Goal: Communication & Community: Answer question/provide support

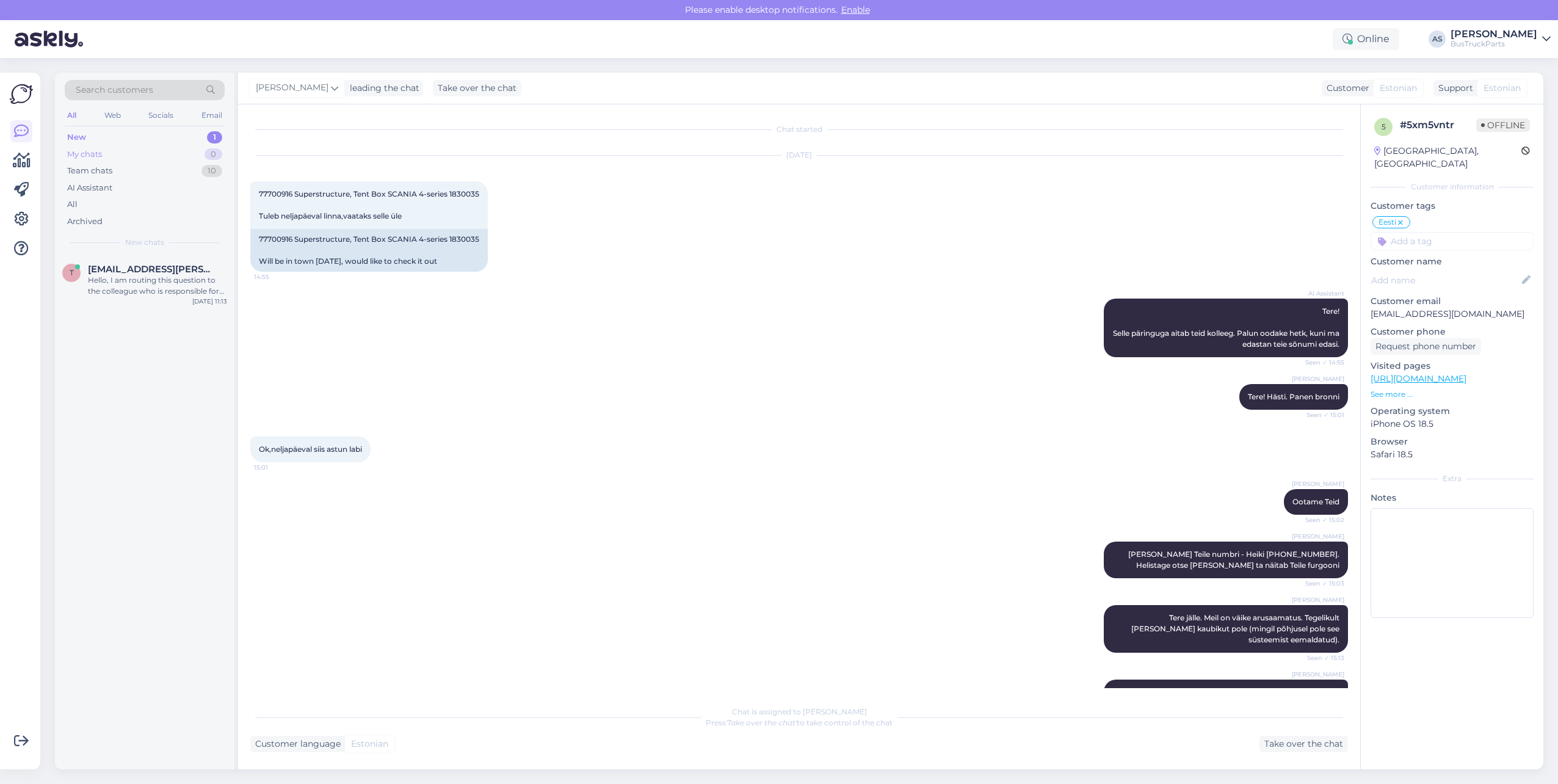
scroll to position [707, 0]
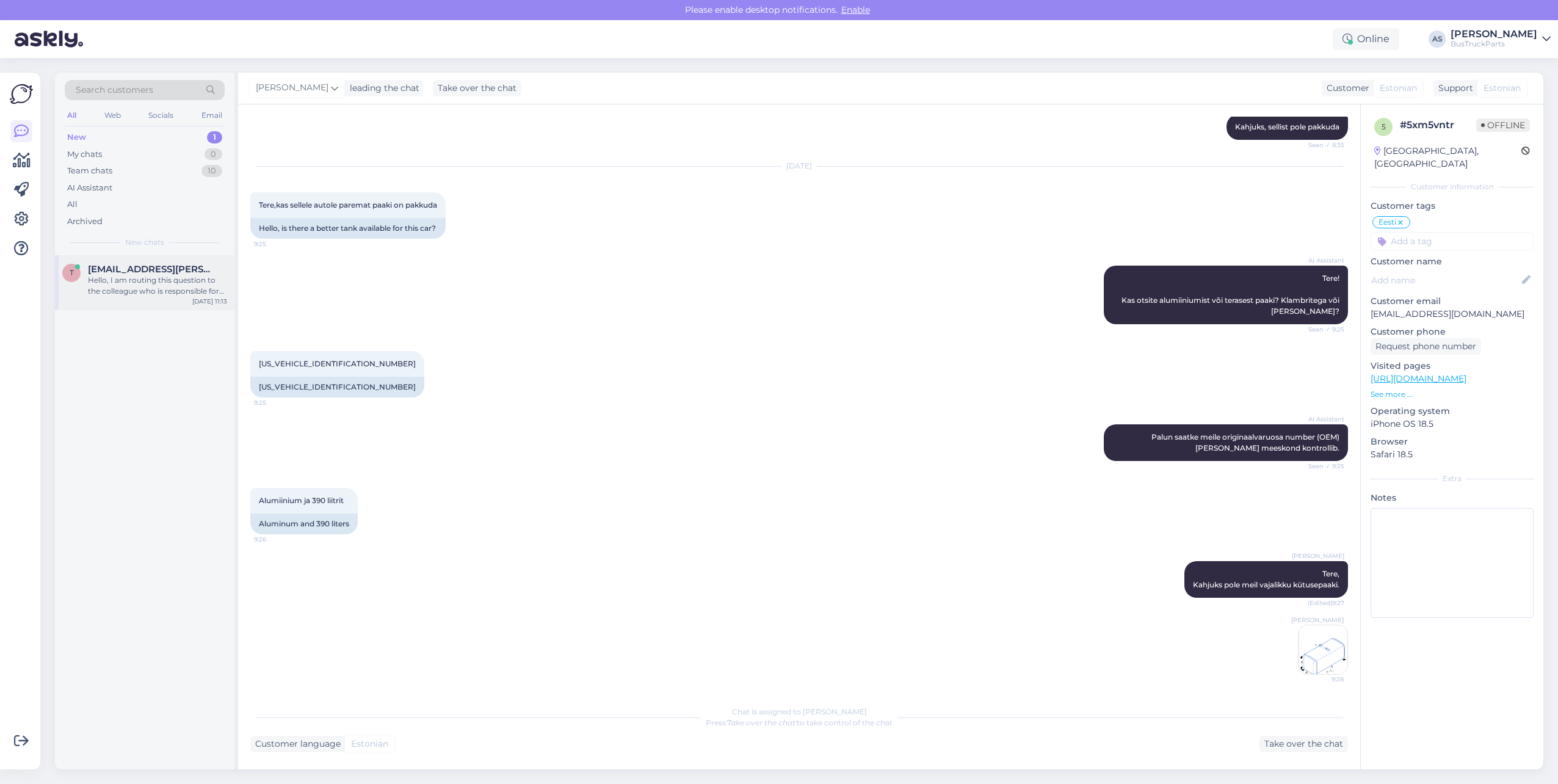
click at [133, 294] on div "Hello, I am routing this question to the colleague who is responsible for this …" at bounding box center [158, 285] width 140 height 22
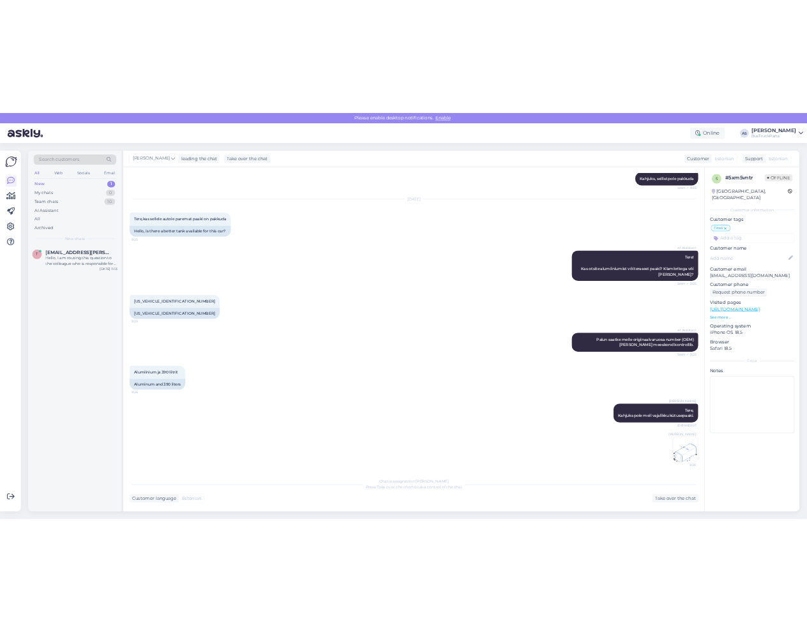
scroll to position [0, 0]
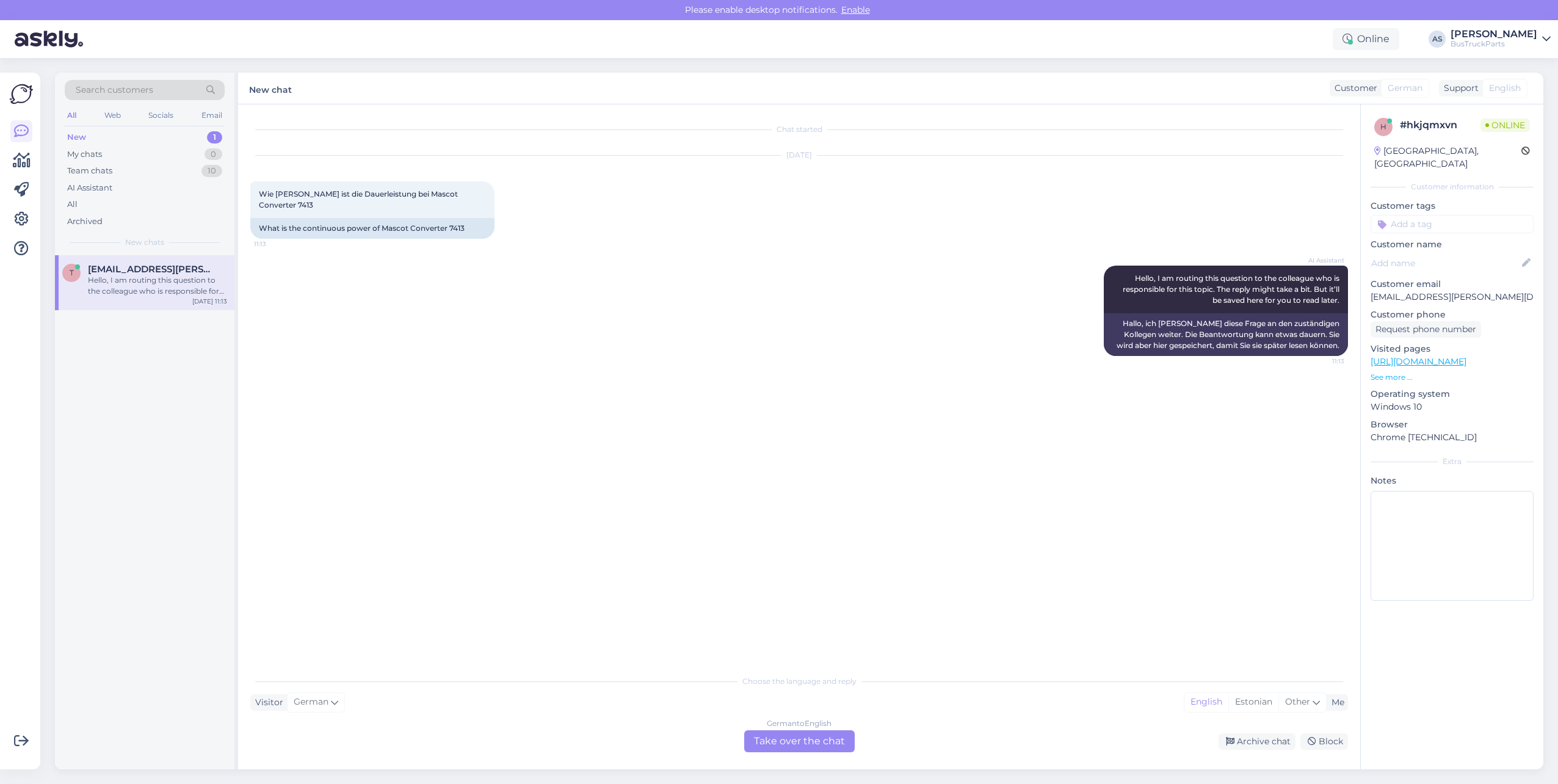
click at [813, 746] on div "German to English Take over the chat" at bounding box center [800, 740] width 111 height 22
click at [821, 743] on div "German to English Take over the chat" at bounding box center [800, 740] width 111 height 22
click at [878, 599] on div "Chat started [DATE] Wie [PERSON_NAME] ist die Dauerleistung bei Mascot Converte…" at bounding box center [804, 387] width 1108 height 541
click at [801, 744] on div "German to English Take over the chat" at bounding box center [800, 740] width 111 height 22
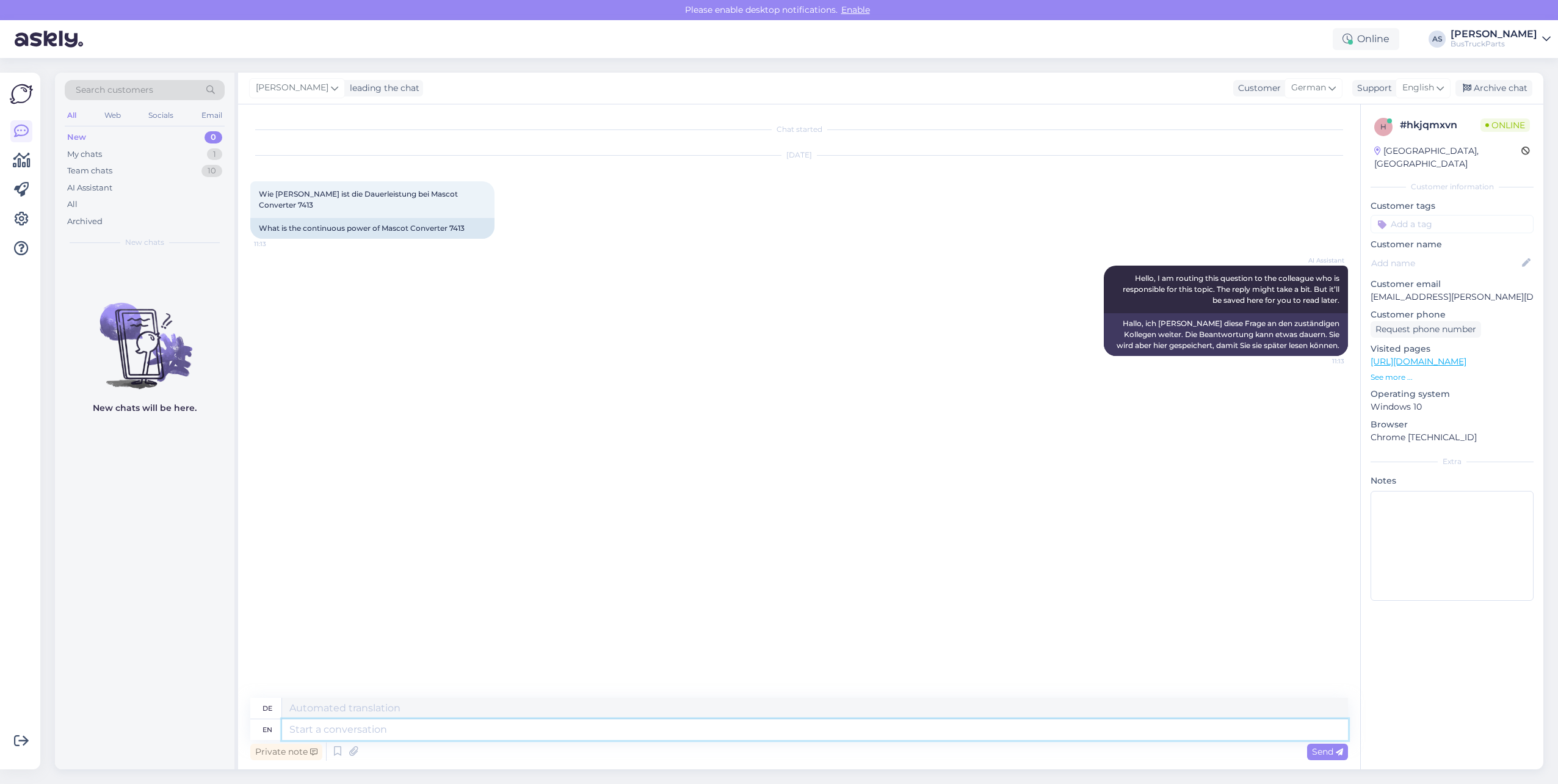
click at [377, 731] on textarea at bounding box center [815, 730] width 1065 height 21
type textarea "Hello,"
type textarea "Hallo,"
type textarea "Hello!"
type textarea "Hallo!"
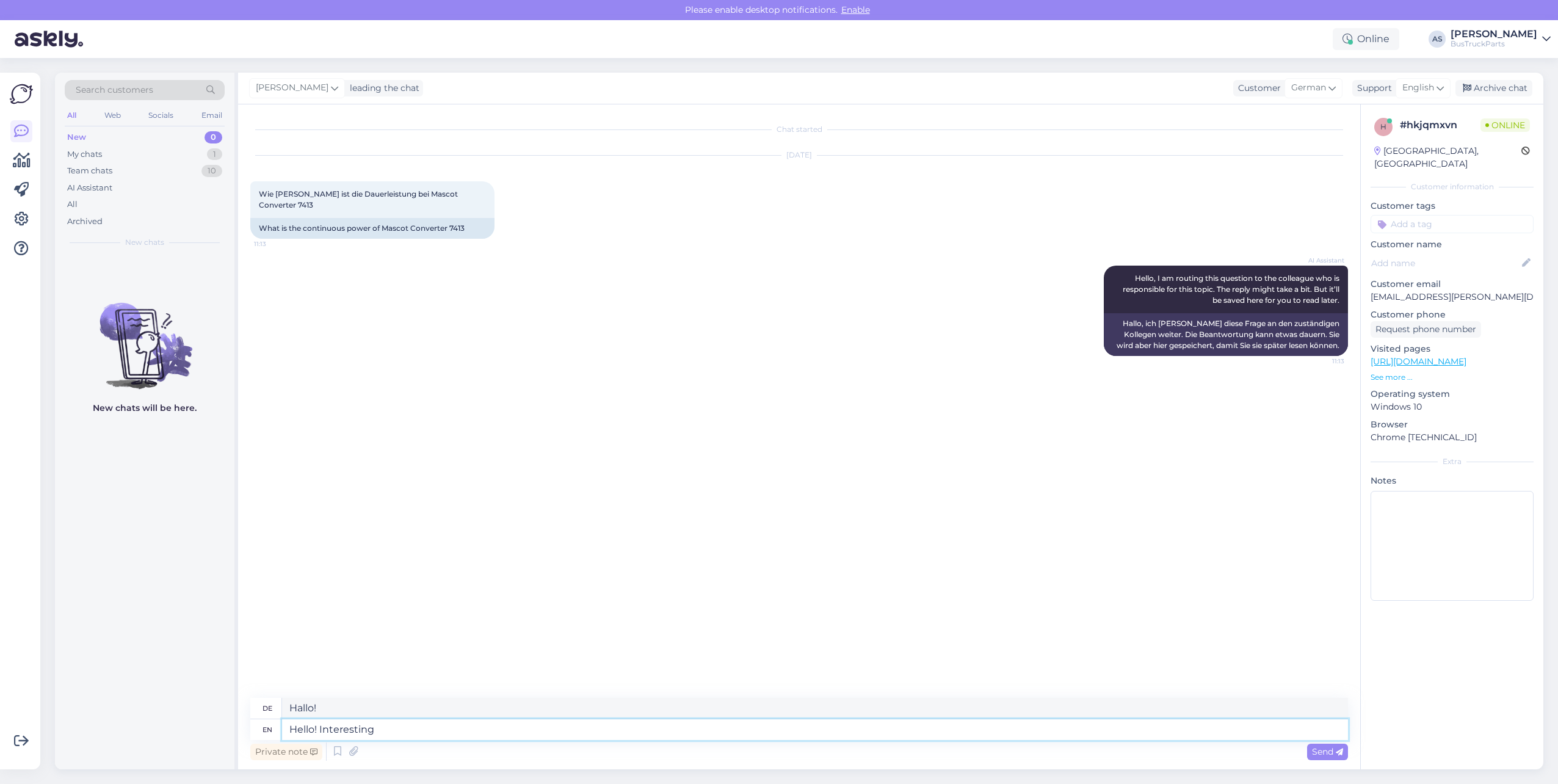
type textarea "Hello! Interesting"
type textarea "Hallo! Interessant"
type textarea "Hello! Interesting question."
type textarea "Hallo! Interessante Frage."
type textarea "Hello! Interesting question. What"
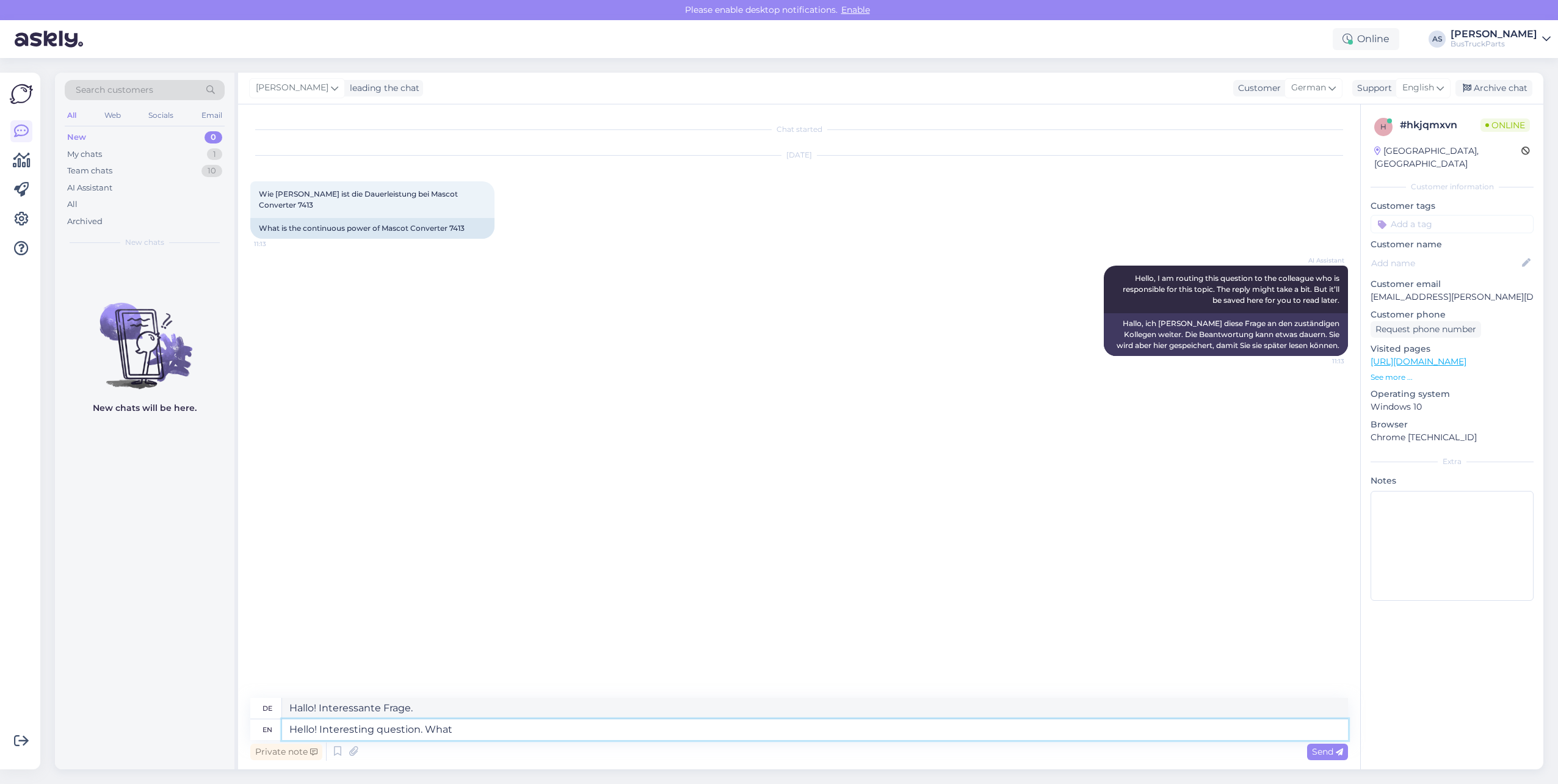
type textarea "Hallo! Interessante Frage. Was"
type textarea "Hello! Interesting question. What spare"
type textarea "Hallo! Interessante Frage. Welches Ersatzteil"
type textarea "Hello! Interesting question. What"
type textarea "Hallo! Interessante Frage. Was"
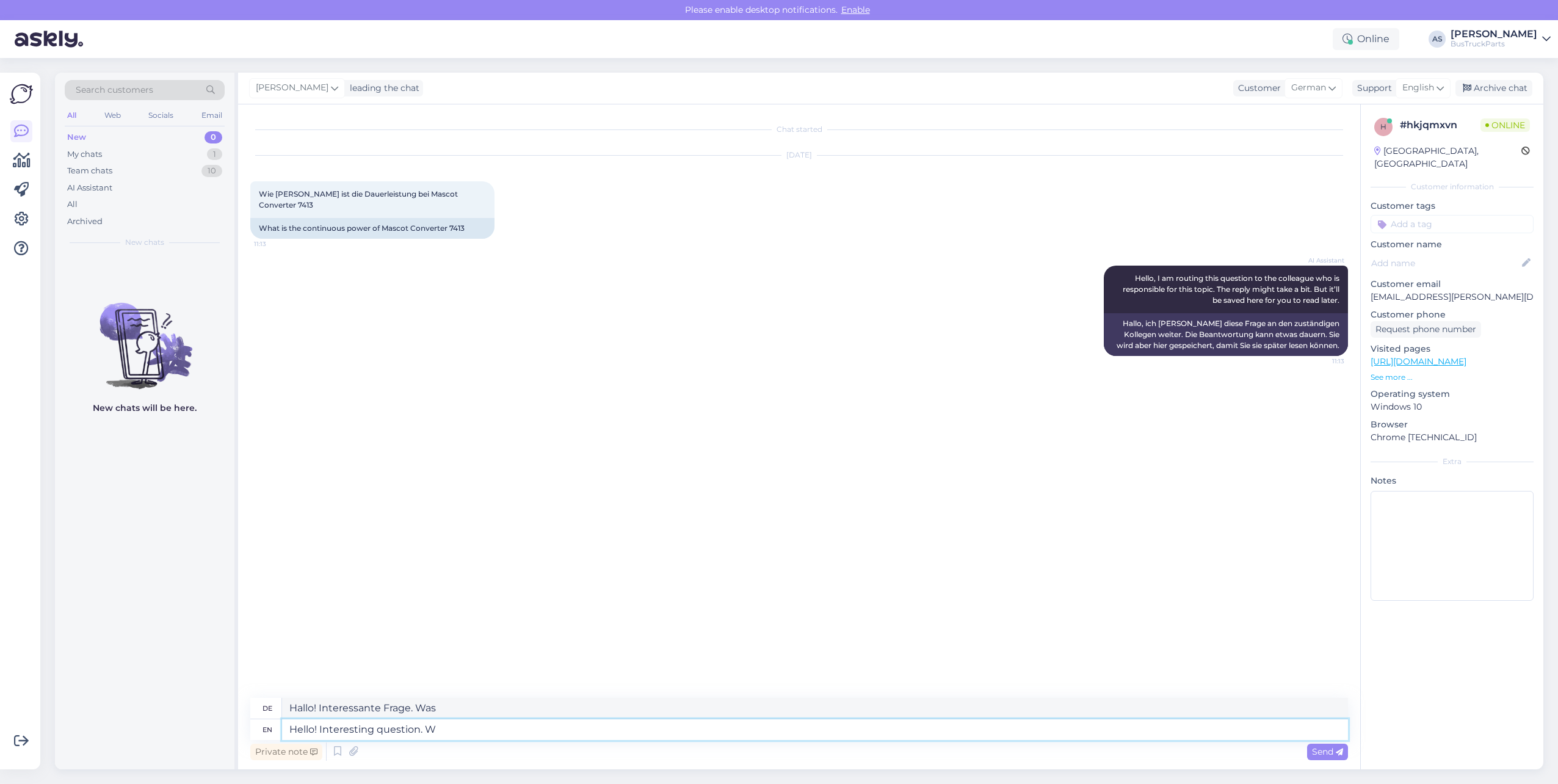
type textarea "Hello! Interesting question."
type textarea "Hallo! Interessante Frage."
type textarea "Hello! Interesting question. Can"
type textarea "Hallo! Interessante Frage. [GEOGRAPHIC_DATA]"
type textarea "Hello! Interesting question. Can yu"
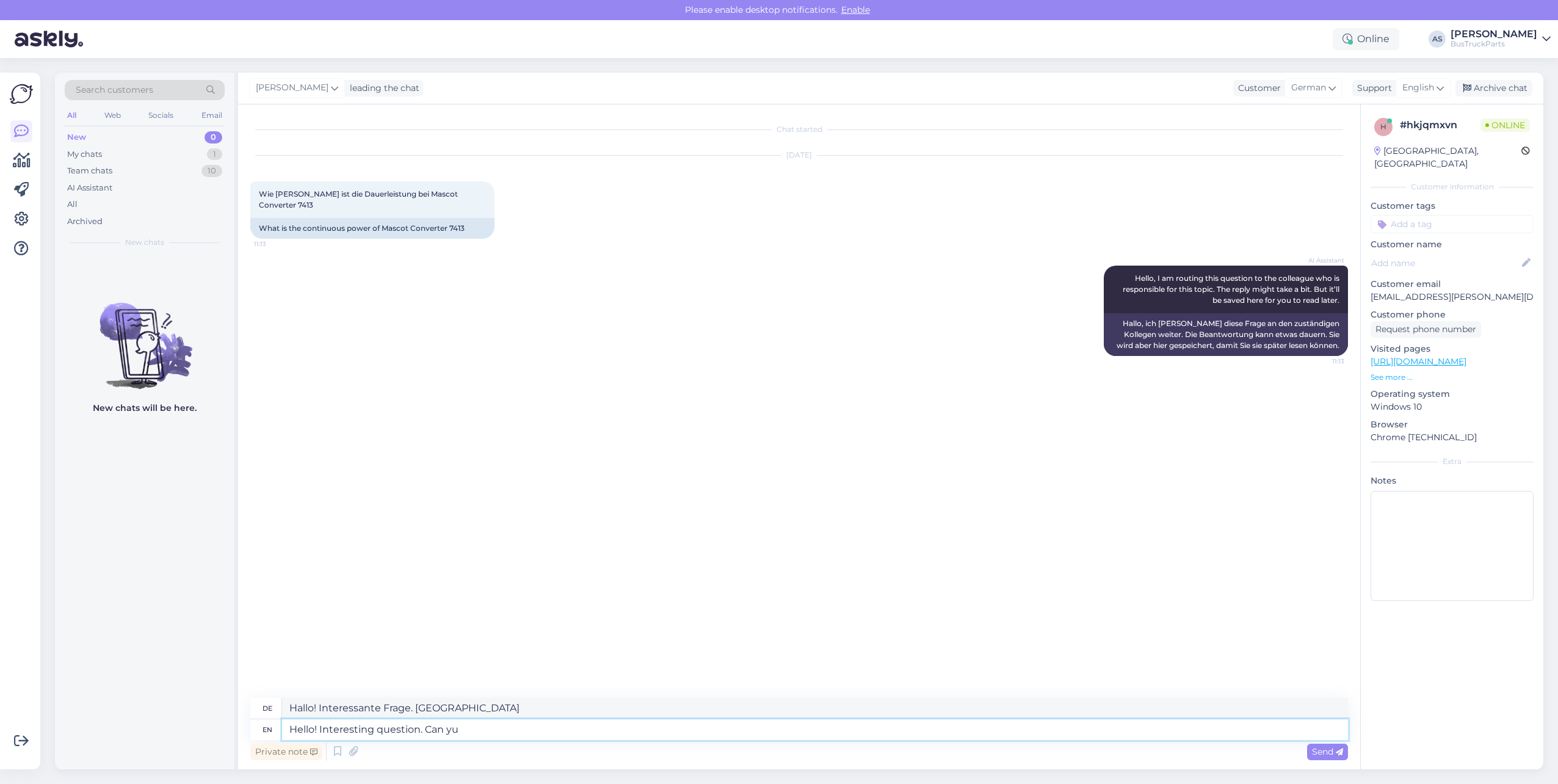
type textarea "Hallo! Interessante Frage. Kannst du"
type textarea "Hello! Interesting question. Can you please t"
type textarea "Hallo! Interessante Frage. Können Sie bitte"
type textarea "Hello! Interesting question. Can you please tell"
type textarea "Hallo! Interessante Frage. Kannst du bitte sagen"
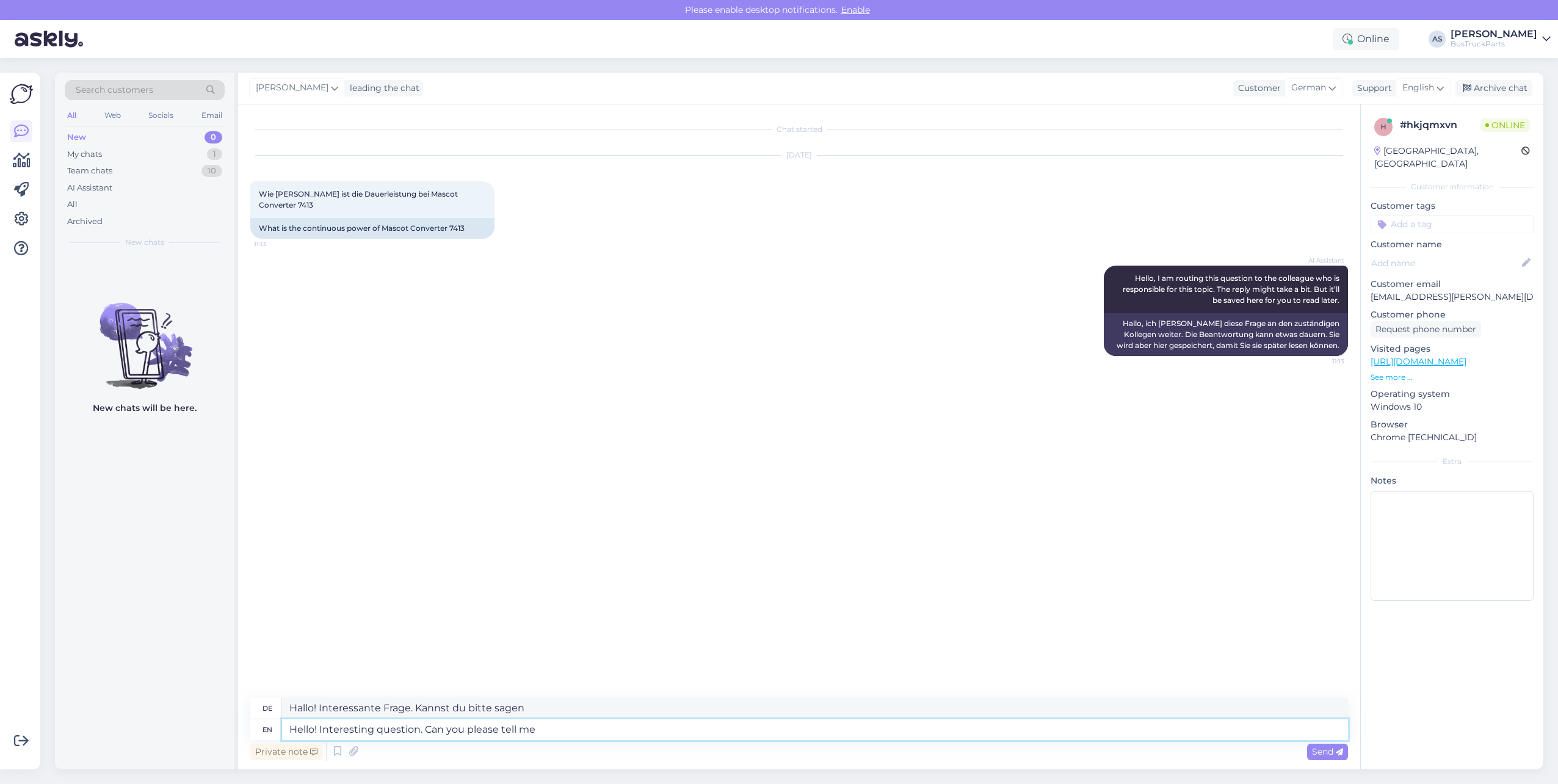
type textarea "Hello! Interesting question. Can you please tell me"
type textarea "Hallo! Interessante Frage. Kannst du mir bitte sagen"
type textarea "Hello! Interesting question. Can you please tell me the"
type textarea "Hallo! Interessante Frage. Können Sie mir bitte sagen,"
type textarea "Hello! Interesting question. Can you please tell me the original co"
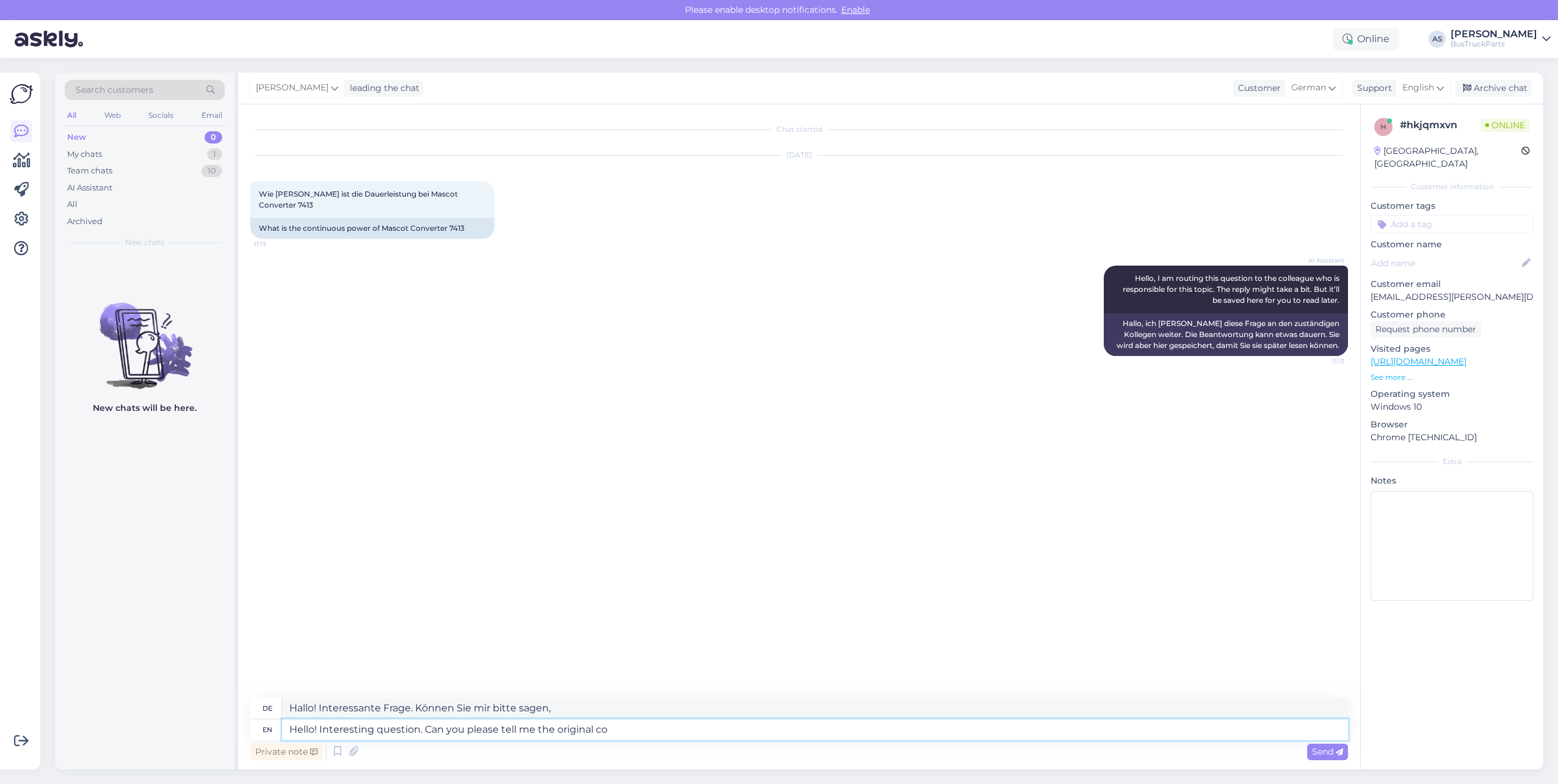
type textarea "Hallo! Interessante Frage. Können Sie mir bitte das Original sagen"
type textarea "Hello! Interesting question. Can you please tell me the original code"
type textarea "Hallo! Interessante Frage. Können Sie mir bitte den Originalcode sagen"
type textarea "Hello! Interesting question. Can you please tell me the original code of t"
type textarea "Hallo! Interessante Frage. Können Sie mir bitte den Originalcode von"
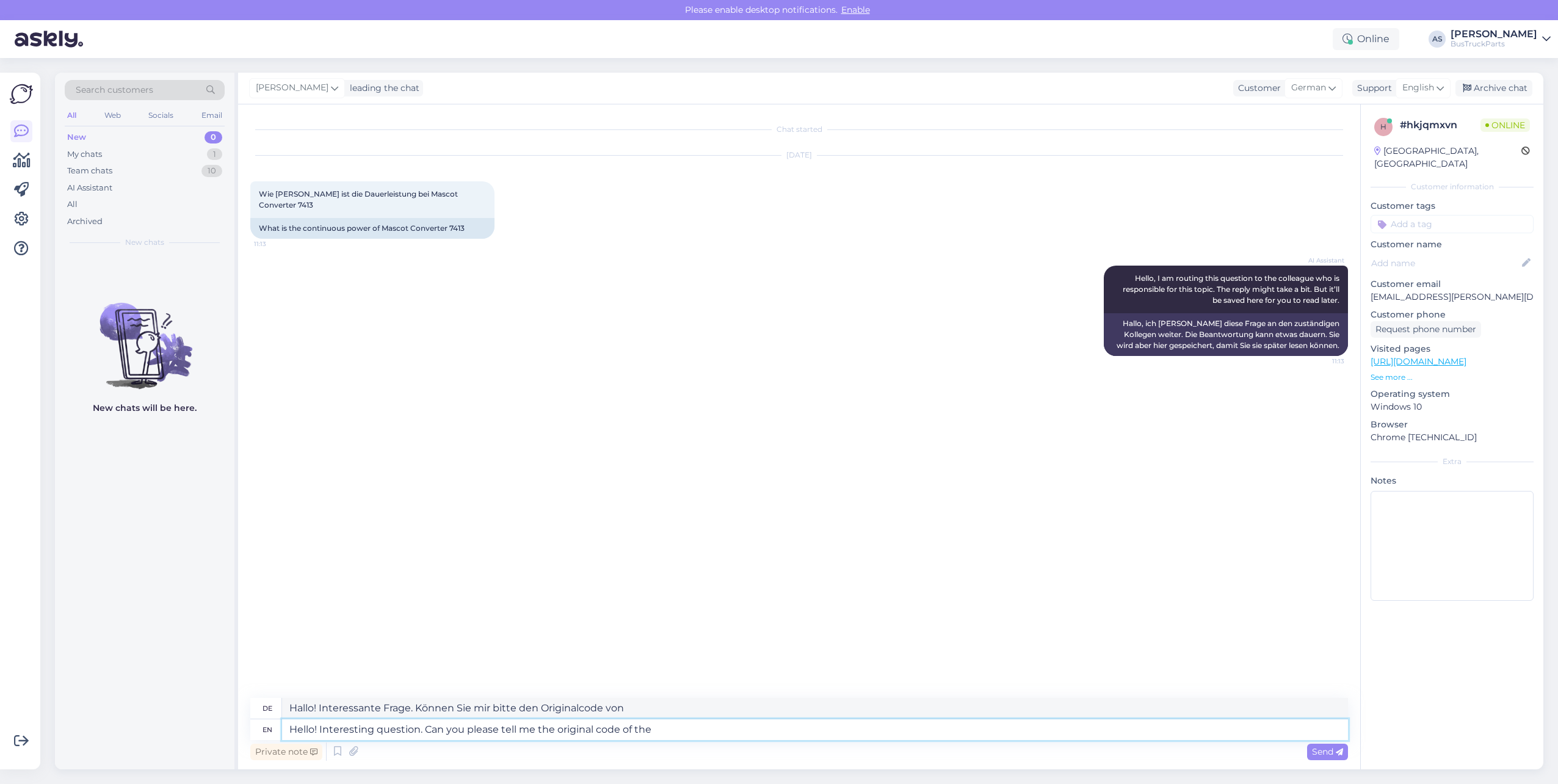
type textarea "Hello! Interesting question. Can you please tell me the original code of the"
type textarea "Hallo! Interessante Frage. Können Sie mir bitte den Originalcode des"
type textarea "Hello! Interesting question. Can you please tell me the original code of the sp…"
type textarea "Hallo! Interessante Frage. Können Sie mir bitte den Originalcode des Ersatzteil…"
type textarea "Hello! Interesting question. Can you please tell me the original code of the sp…"
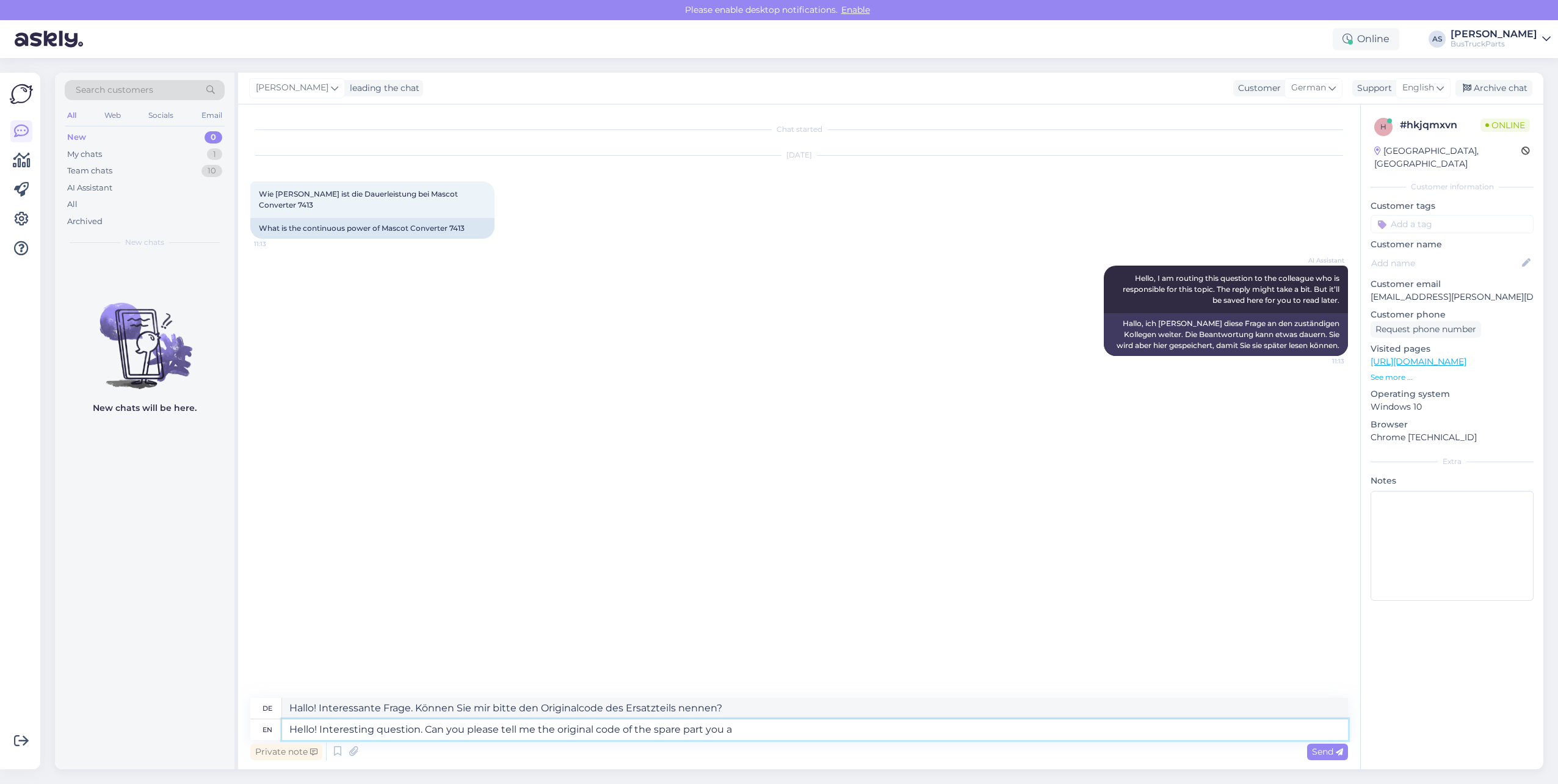
type textarea "Hallo! Interessante Frage. Können Sie mir bitte den Originalcode des Ersatzteil…"
type textarea "Hello! Interesting question. Can you please tell me the original code of the sp…"
type textarea "Hallo! Interessante Frage. Können Sie mir bitte den Originalcode des Ersatzteil…"
type textarea "Hello! Interesting question. Can you please tell me the original code of the sp…"
type textarea "Hallo! Interessante Frage. Können Sie mir bitte den Originalcode des Ersatzteil…"
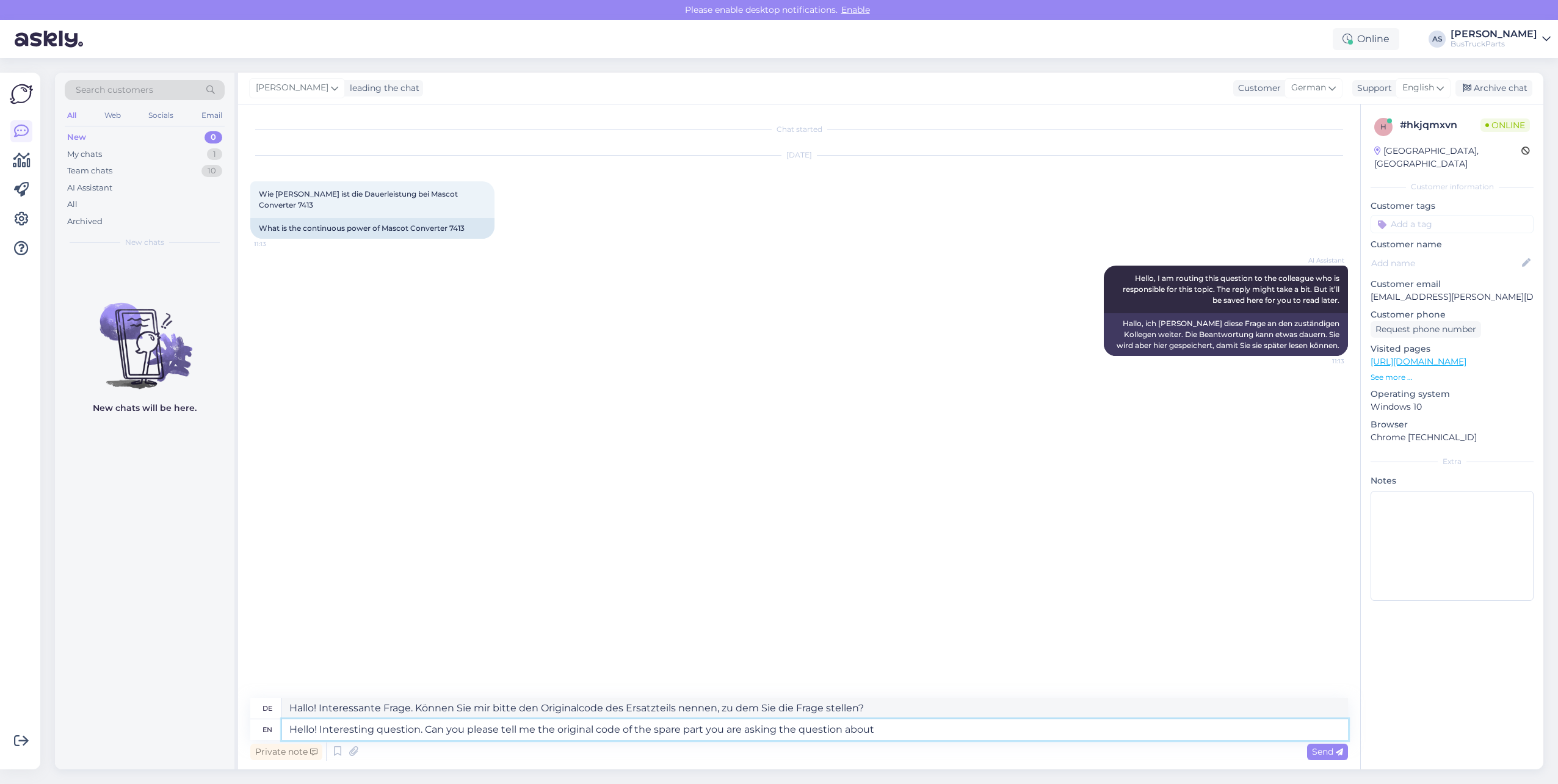
type textarea "Hello! Interesting question. Can you please tell me the original code of the sp…"
type textarea "Hallo! Interessante Frage. Können Sie mir bitte den Originalcode des Ersatzteil…"
type textarea "Hello! Interesting question. Can you please tell me the original code of the sp…"
click at [1312, 750] on span "Send" at bounding box center [1328, 751] width 32 height 11
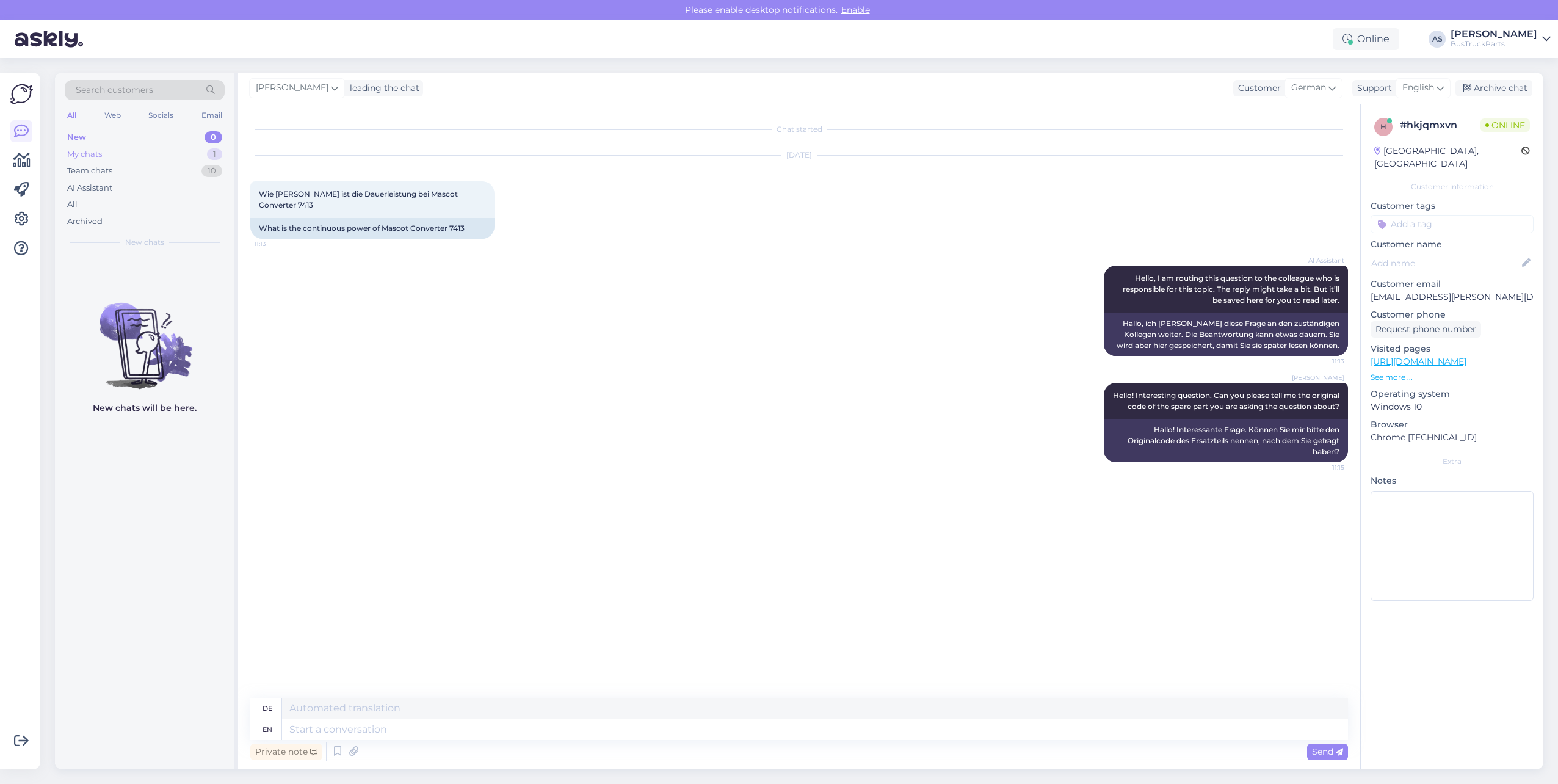
click at [100, 157] on div "My chats" at bounding box center [84, 154] width 34 height 12
click at [120, 134] on div "New 0" at bounding box center [144, 138] width 160 height 17
click at [131, 150] on div "My chats 1" at bounding box center [144, 155] width 160 height 17
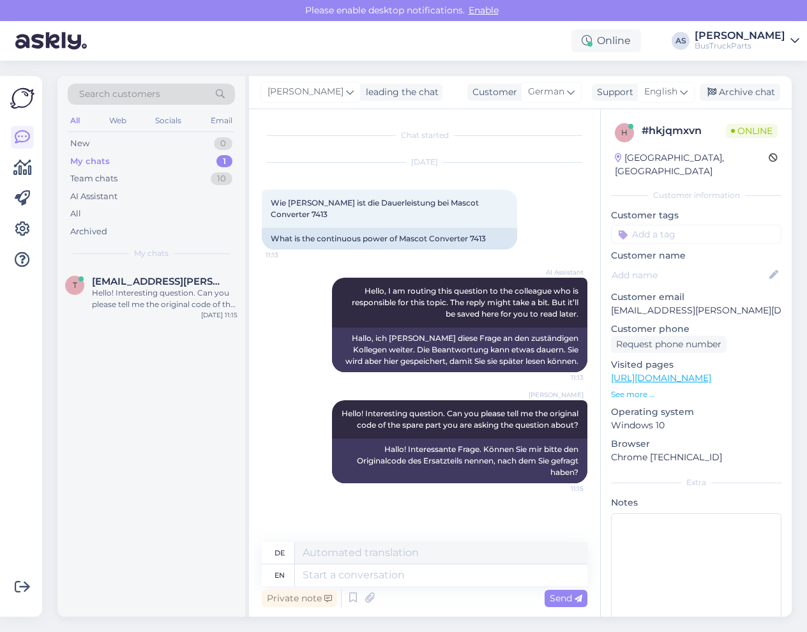
click at [697, 225] on input at bounding box center [696, 234] width 170 height 19
type input "sak"
click at [694, 264] on span "[GEOGRAPHIC_DATA]" at bounding box center [696, 268] width 86 height 8
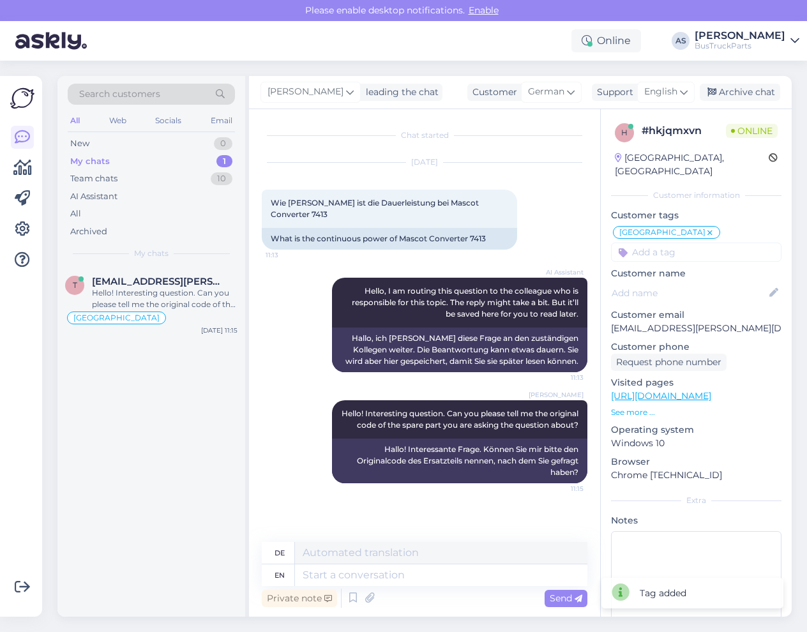
click at [720, 243] on input at bounding box center [696, 252] width 170 height 19
type input "k"
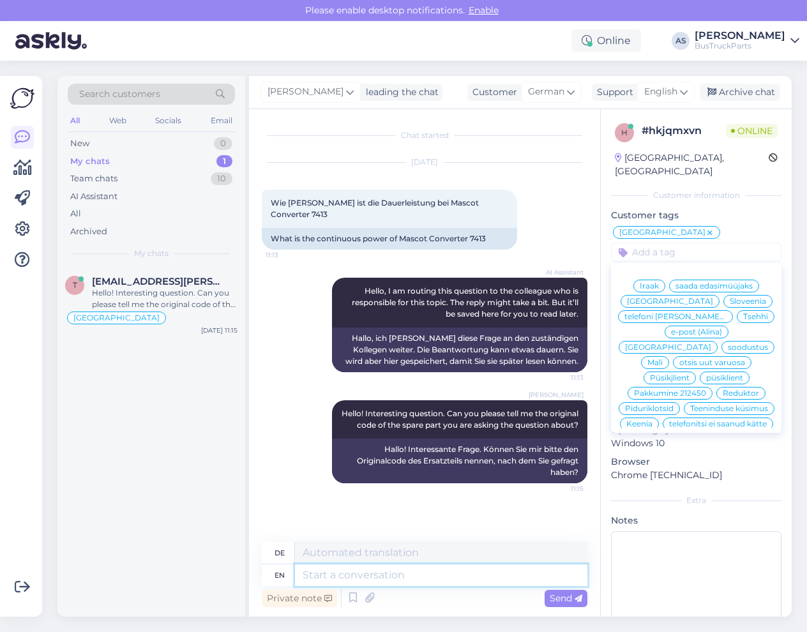
drag, startPoint x: 356, startPoint y: 567, endPoint x: 359, endPoint y: 560, distance: 7.5
click at [356, 567] on textarea at bounding box center [441, 575] width 292 height 22
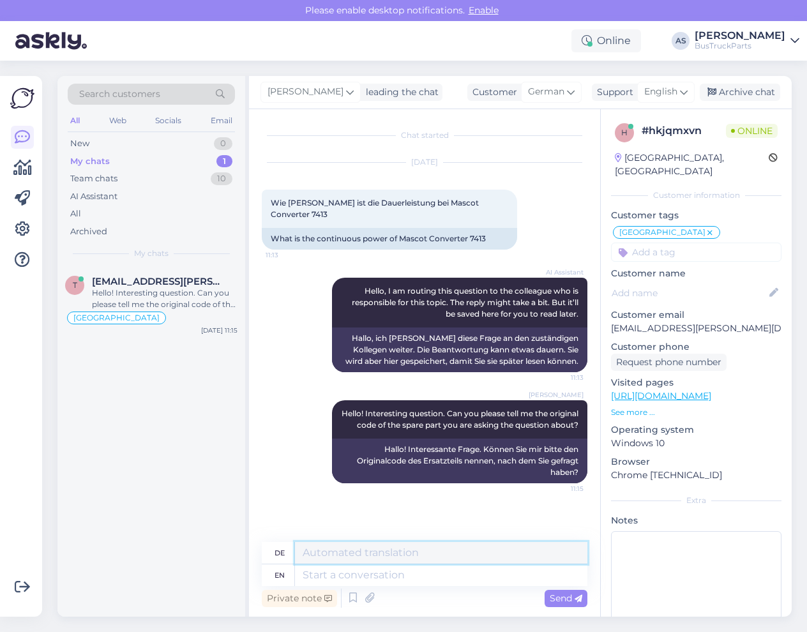
click at [362, 551] on textarea at bounding box center [441, 553] width 292 height 22
click at [143, 296] on div "Hello! Interesting question. Can you please tell me the original code of the sp…" at bounding box center [165, 298] width 146 height 23
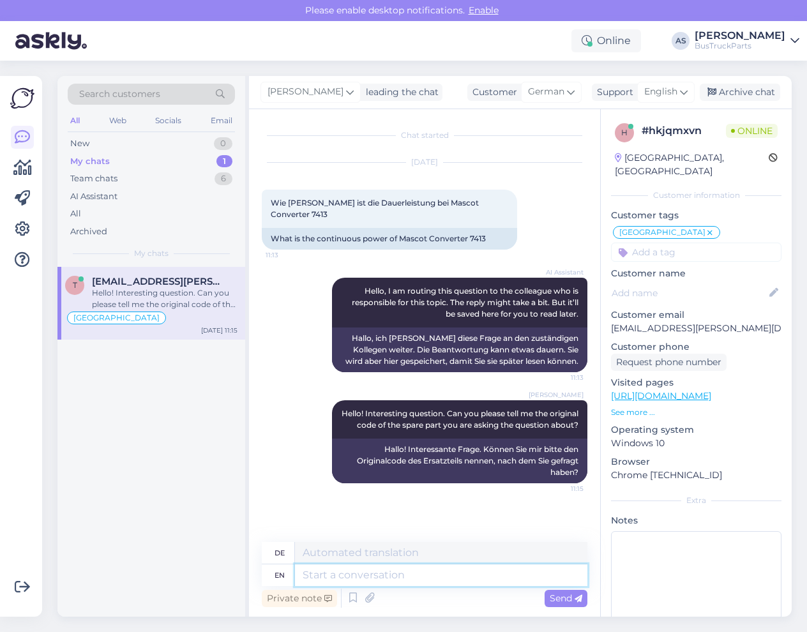
click at [344, 571] on textarea at bounding box center [441, 575] width 292 height 22
click at [424, 580] on textarea at bounding box center [441, 575] width 292 height 22
click at [358, 555] on textarea at bounding box center [441, 553] width 292 height 22
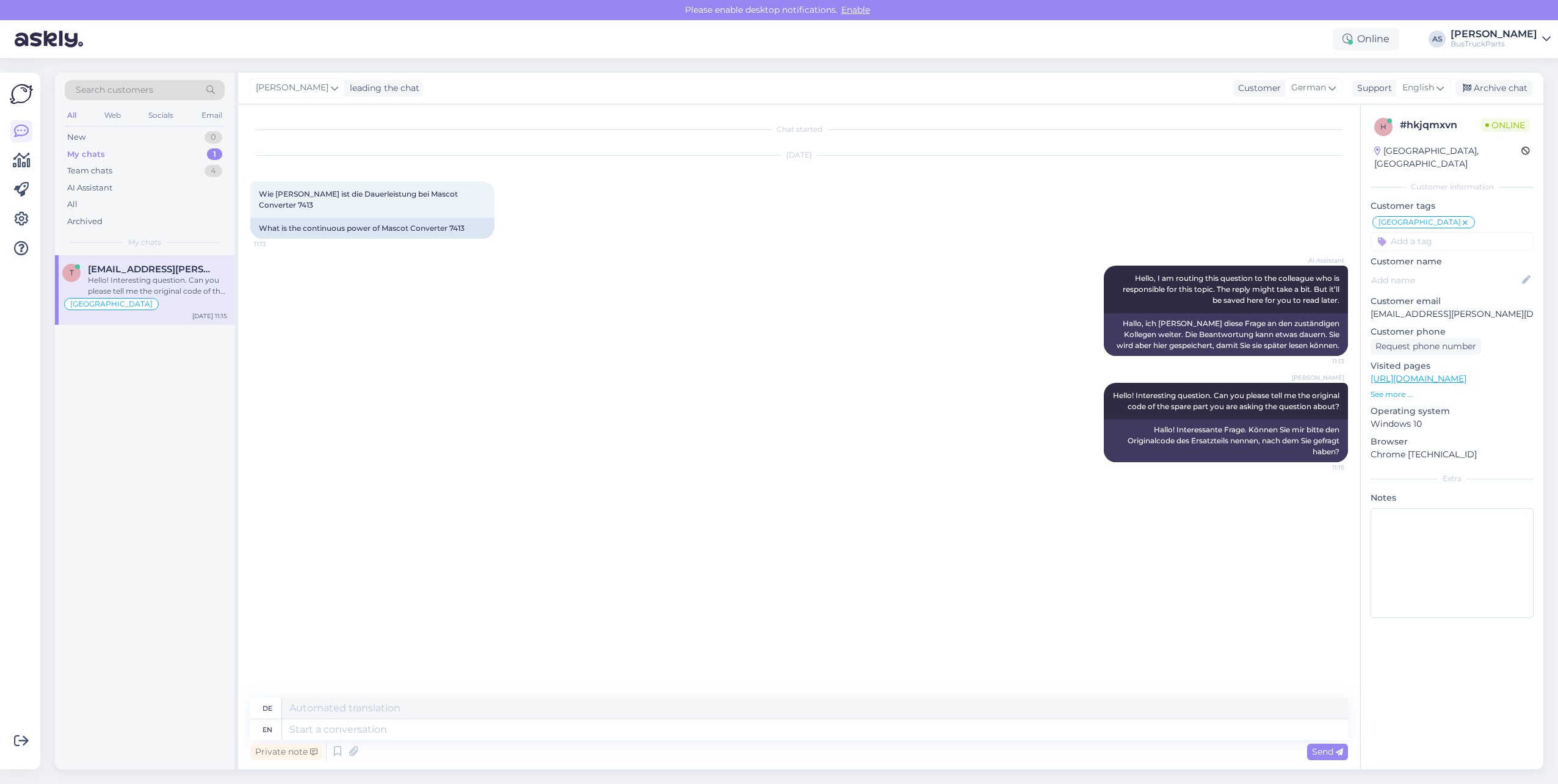
click at [804, 451] on div "[PERSON_NAME] Hello! Interesting question. Can you please tell me the original …" at bounding box center [800, 422] width 1098 height 106
click at [456, 727] on textarea at bounding box center [815, 730] width 1065 height 21
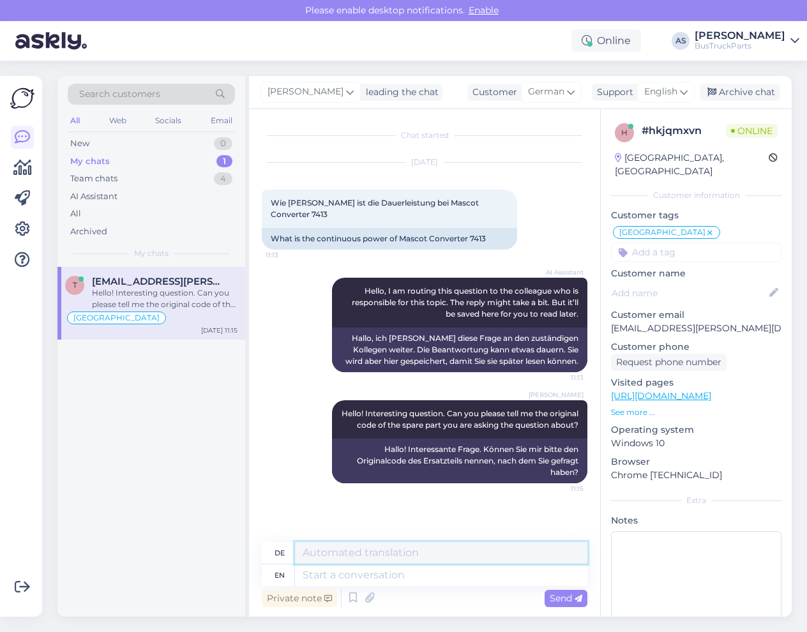
click at [414, 552] on textarea at bounding box center [441, 553] width 292 height 22
drag, startPoint x: 386, startPoint y: 574, endPoint x: 784, endPoint y: 555, distance: 398.1
click at [386, 574] on textarea at bounding box center [441, 575] width 292 height 22
click at [484, 579] on textarea at bounding box center [441, 575] width 292 height 22
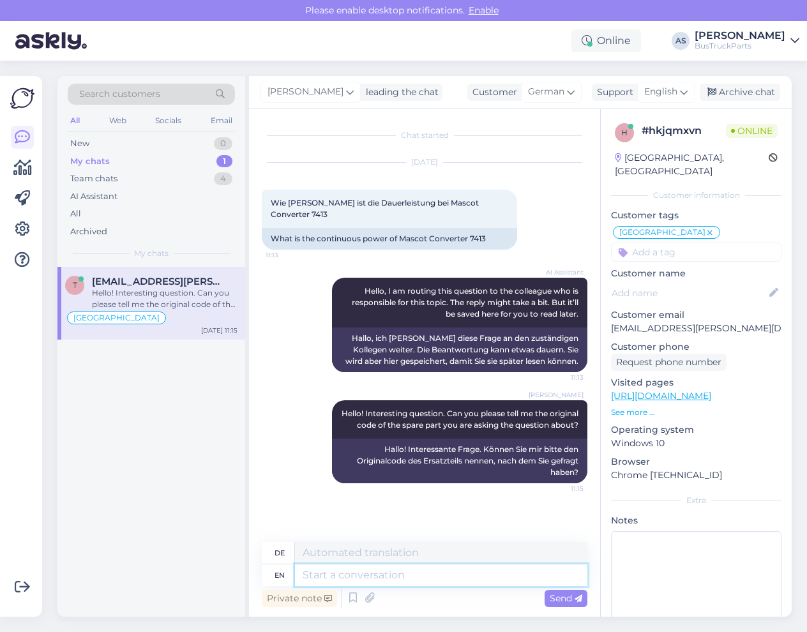
click at [428, 581] on textarea at bounding box center [441, 575] width 292 height 22
click at [742, 94] on div "Archive chat" at bounding box center [740, 92] width 80 height 17
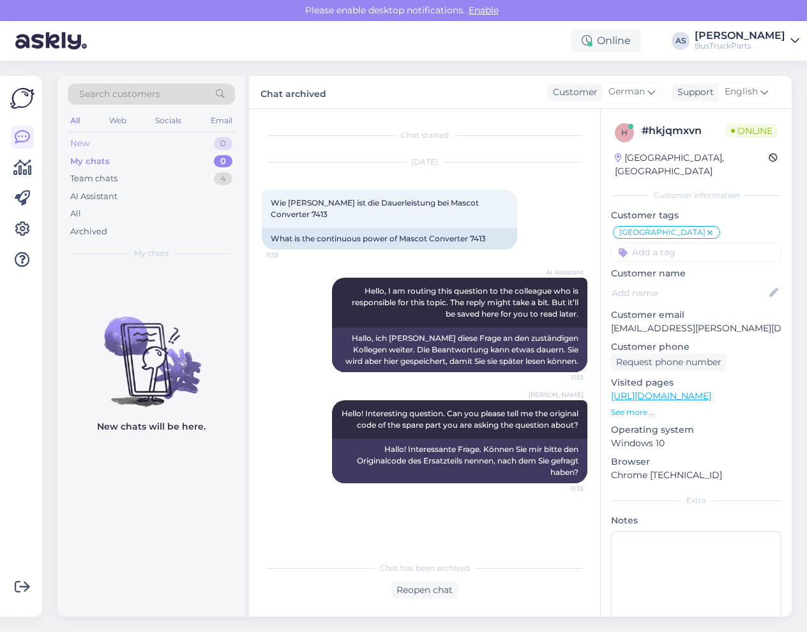
click at [158, 135] on div "New 0" at bounding box center [151, 144] width 167 height 18
click at [151, 154] on div "My chats 0" at bounding box center [151, 162] width 167 height 18
click at [151, 132] on div "Search customers All Web Socials Email New 0 My chats 0 Team chats 4 AI Assista…" at bounding box center [151, 171] width 188 height 191
click at [159, 142] on div "New 0" at bounding box center [151, 144] width 167 height 18
click at [317, 592] on div "Reopen chat" at bounding box center [425, 590] width 326 height 17
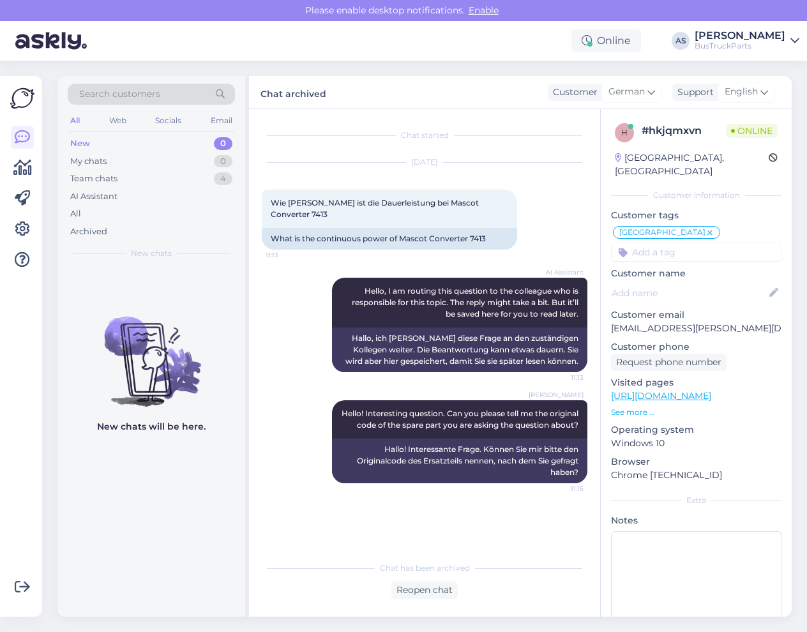
click at [352, 521] on div "Chat started [DATE] Wie [PERSON_NAME] ist die Dauerleistung bei Mascot Converte…" at bounding box center [430, 332] width 337 height 421
